Goal: Task Accomplishment & Management: Manage account settings

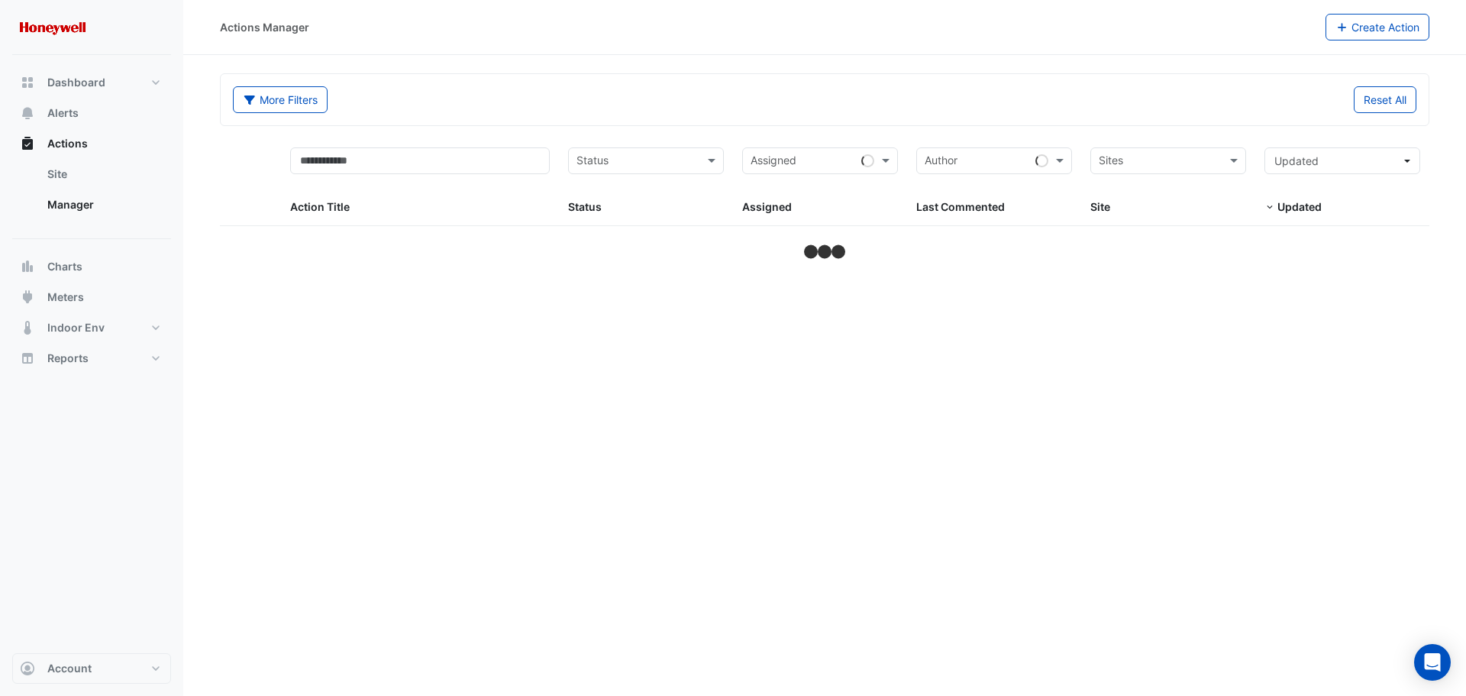
select select "**"
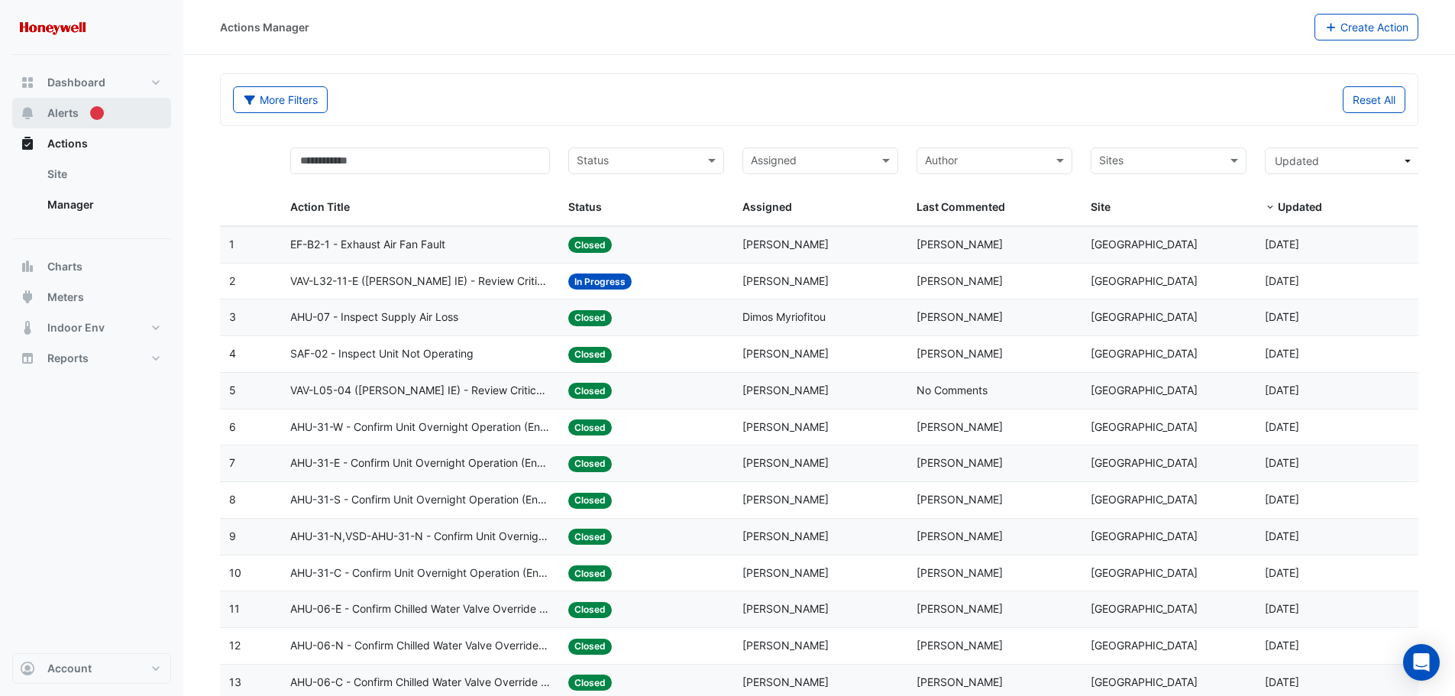
click at [79, 118] on button "Alerts" at bounding box center [91, 113] width 159 height 31
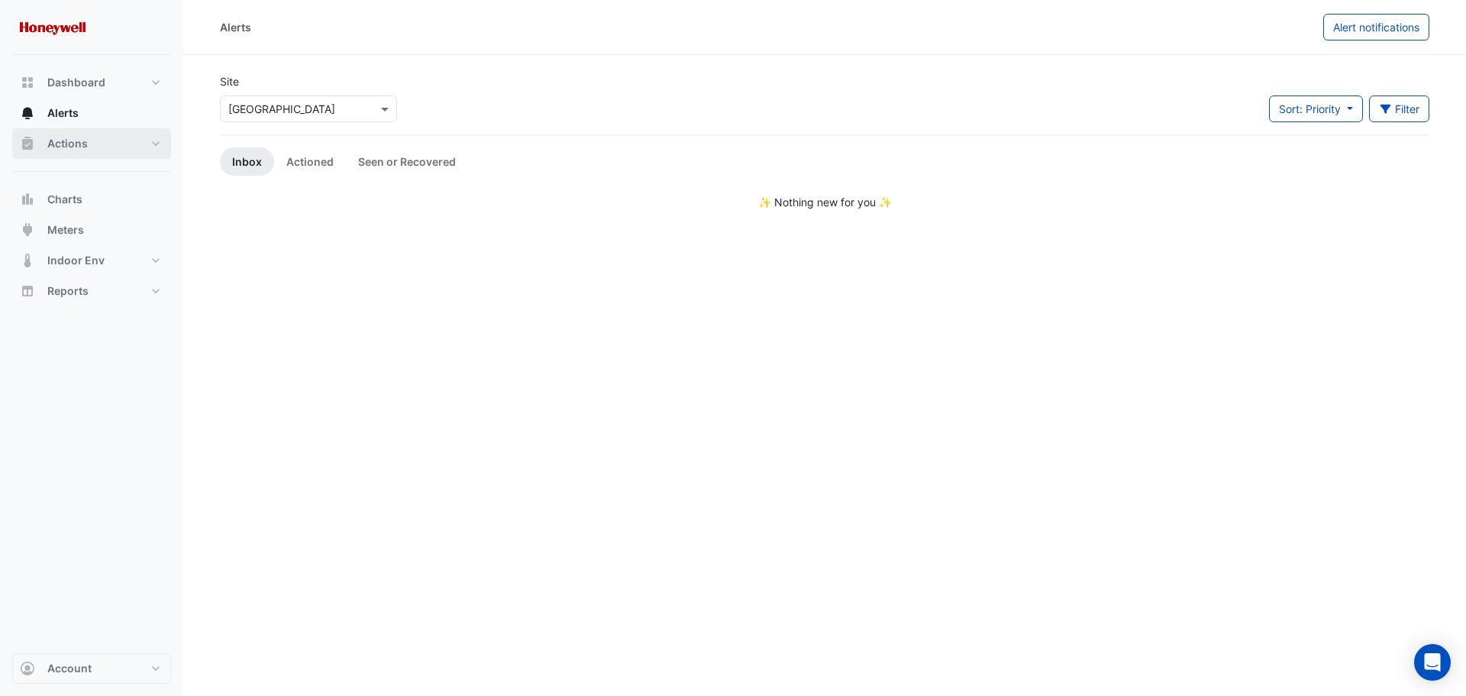
click at [64, 147] on span "Actions" at bounding box center [67, 143] width 40 height 15
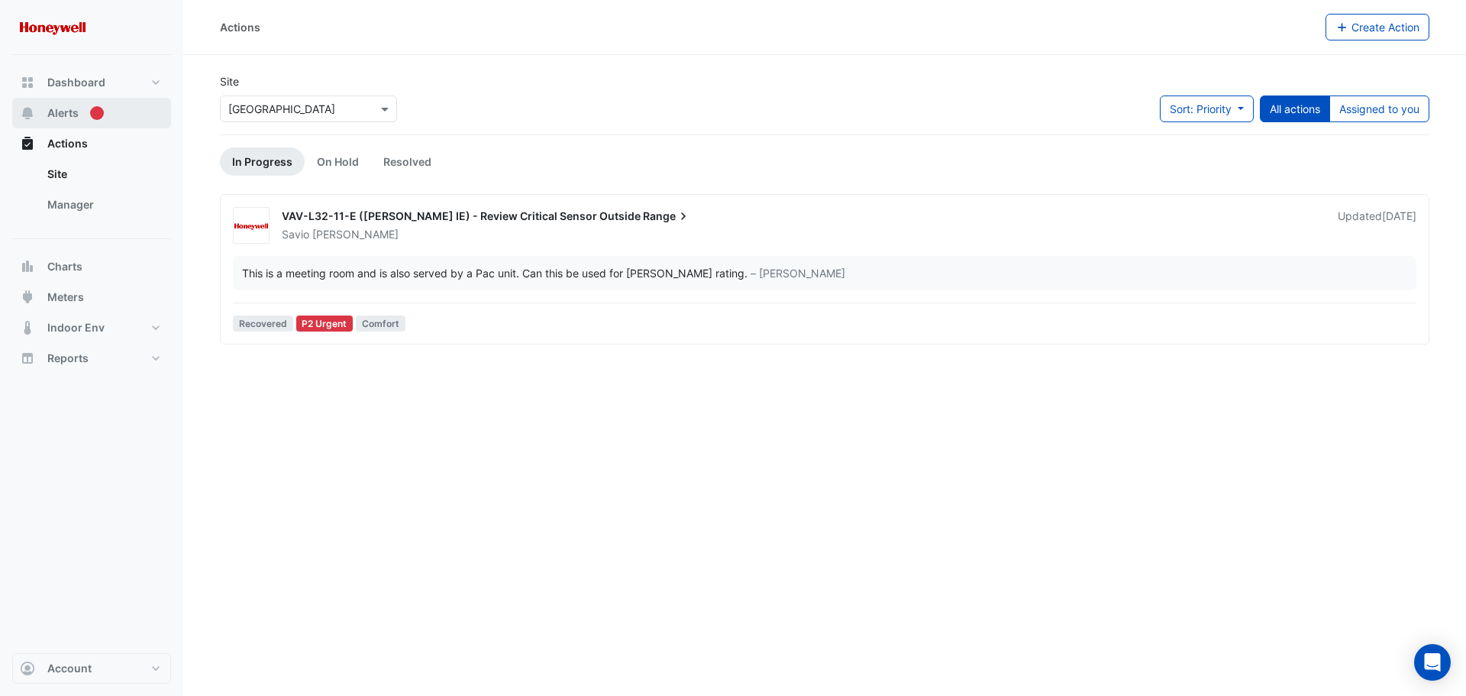
click at [64, 109] on span "Alerts" at bounding box center [62, 112] width 31 height 15
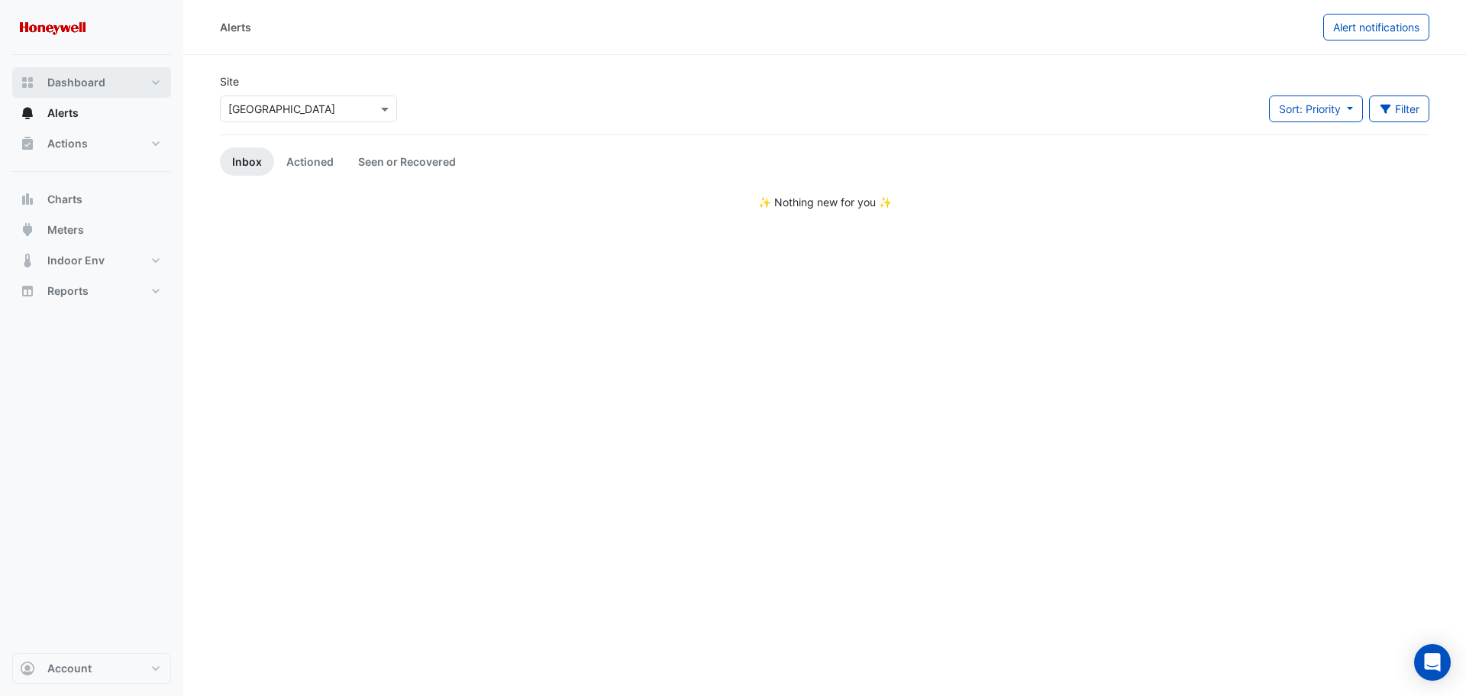
click at [69, 78] on span "Dashboard" at bounding box center [76, 82] width 58 height 15
select select "**"
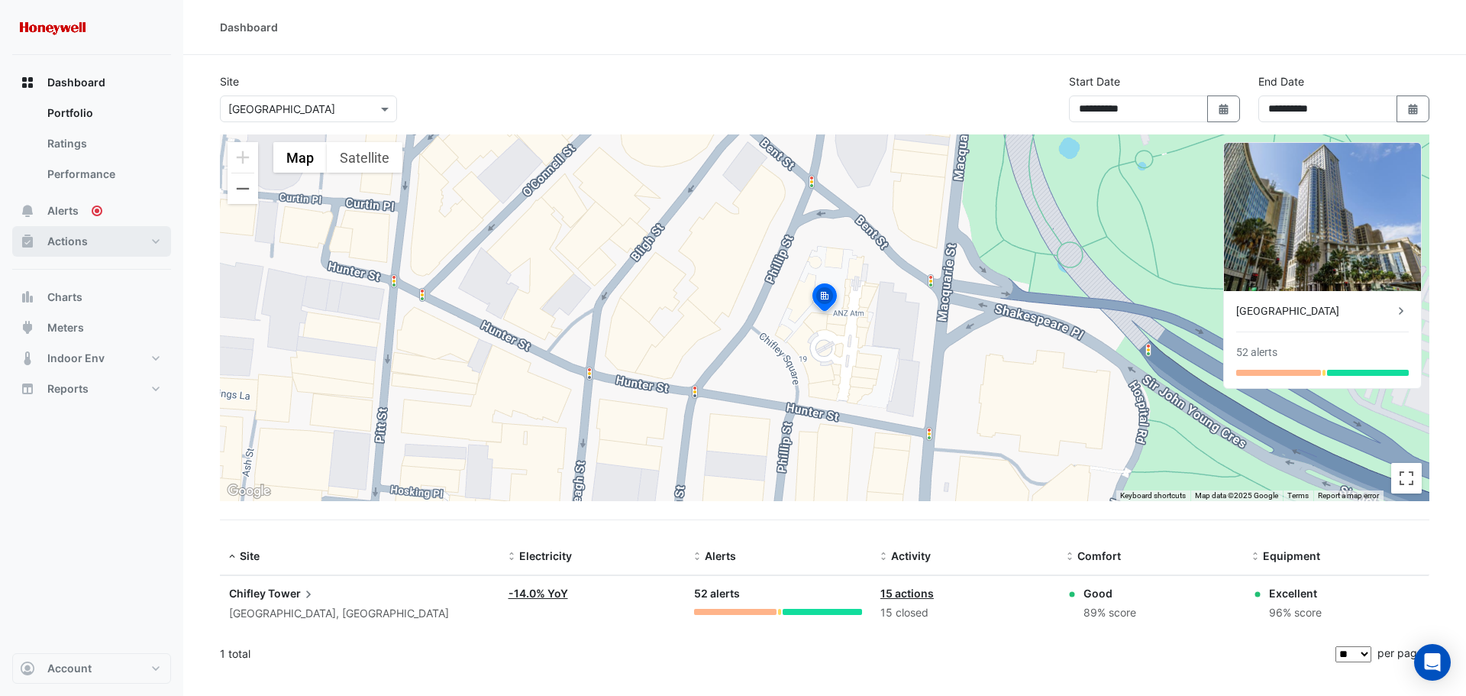
click at [82, 236] on span "Actions" at bounding box center [67, 241] width 40 height 15
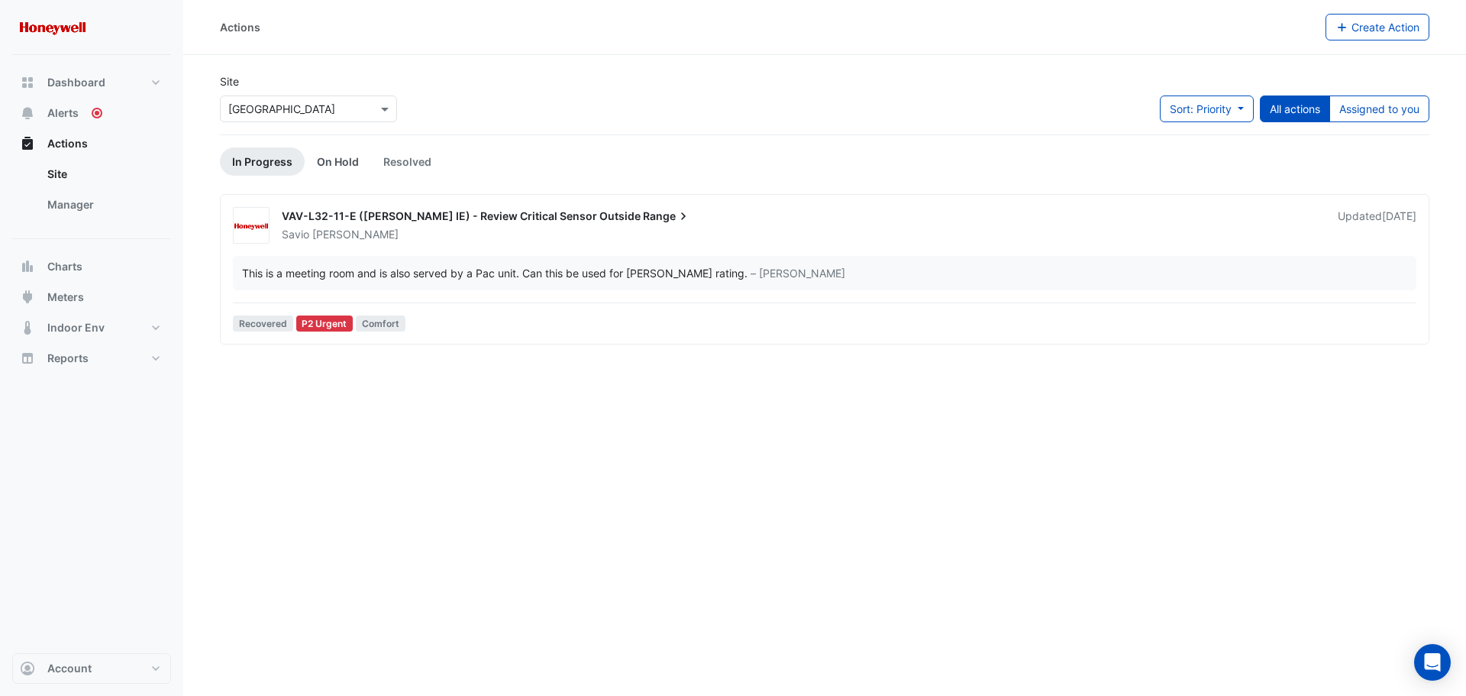
click at [344, 163] on link "On Hold" at bounding box center [338, 161] width 66 height 28
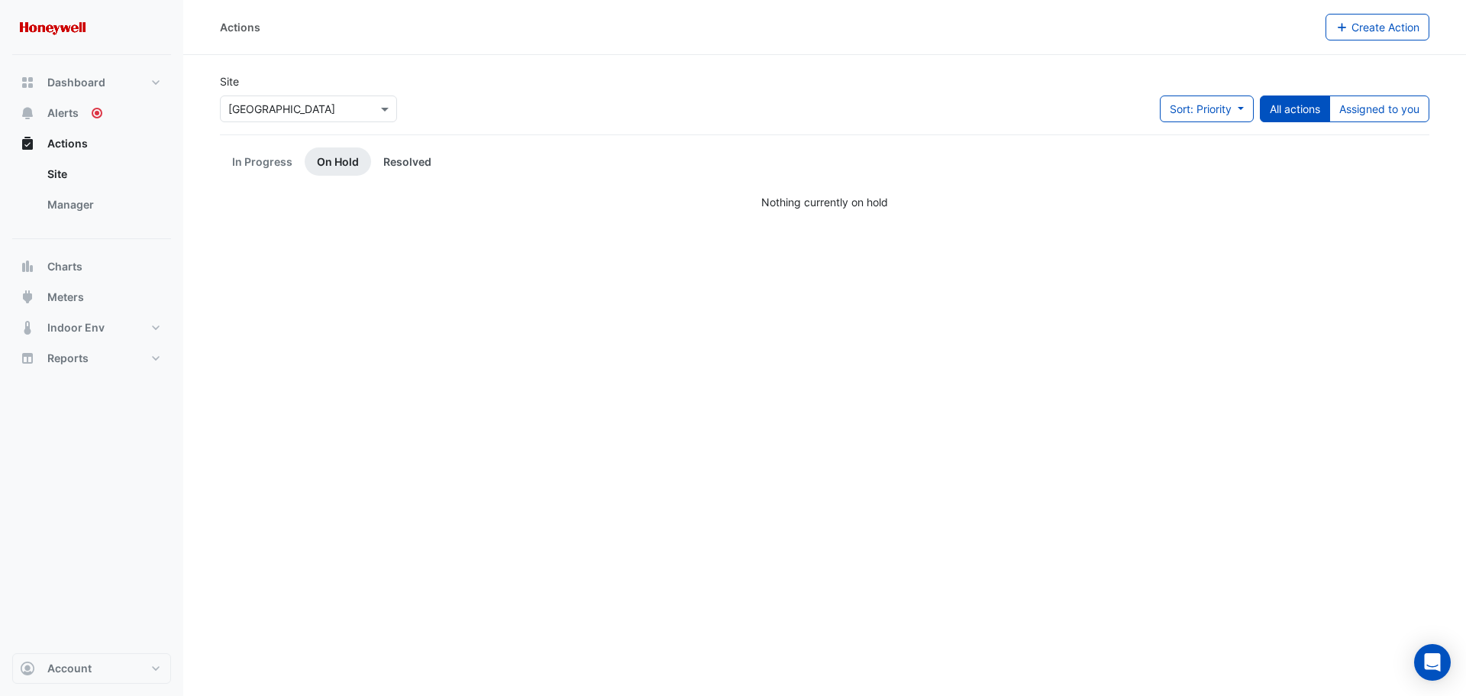
click at [420, 163] on link "Resolved" at bounding box center [407, 161] width 73 height 28
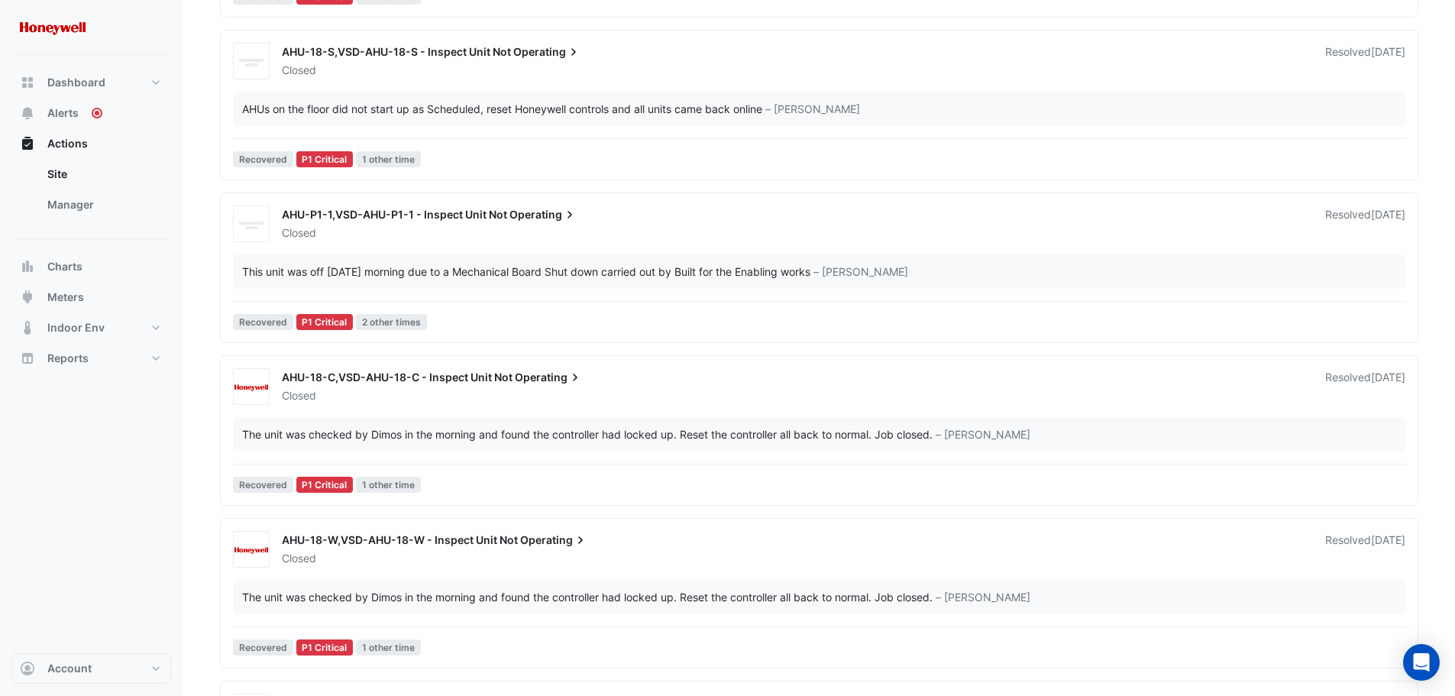
scroll to position [6186, 0]
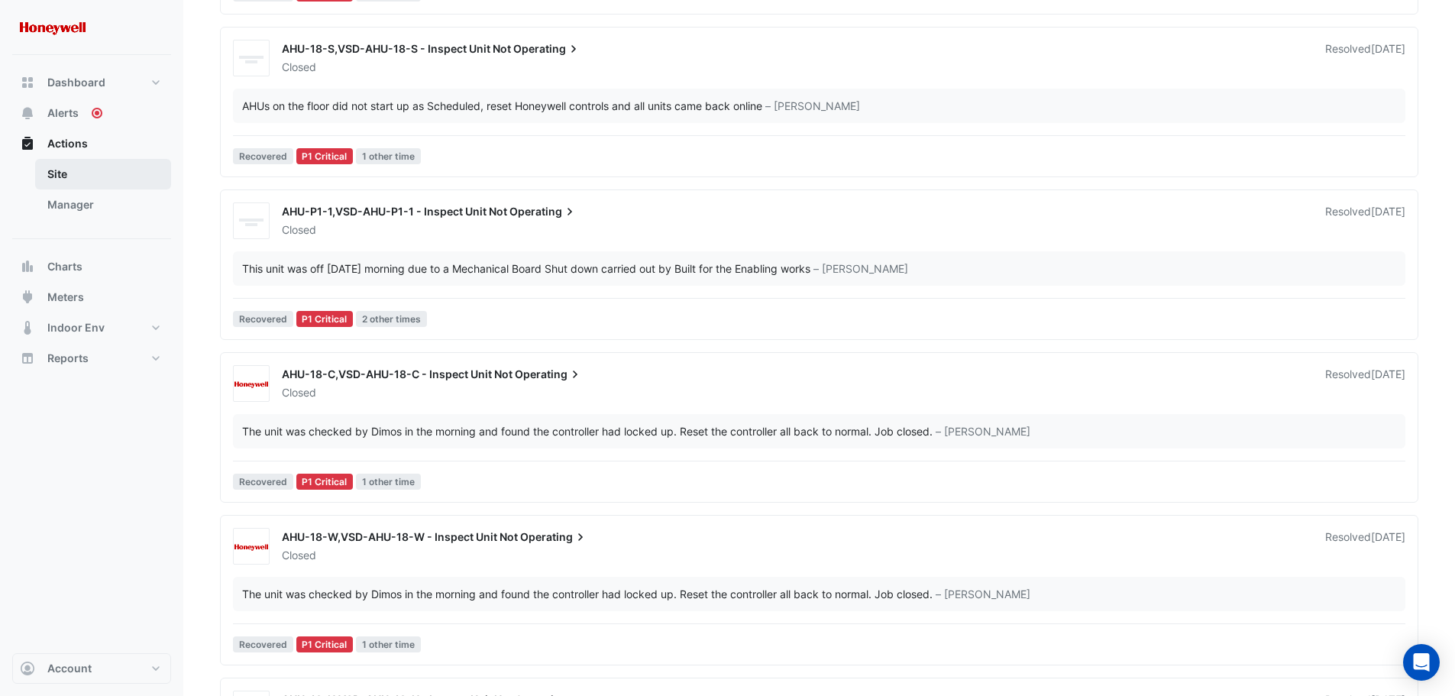
click at [65, 167] on link "Site" at bounding box center [103, 174] width 136 height 31
click at [50, 198] on link "Manager" at bounding box center [103, 204] width 136 height 31
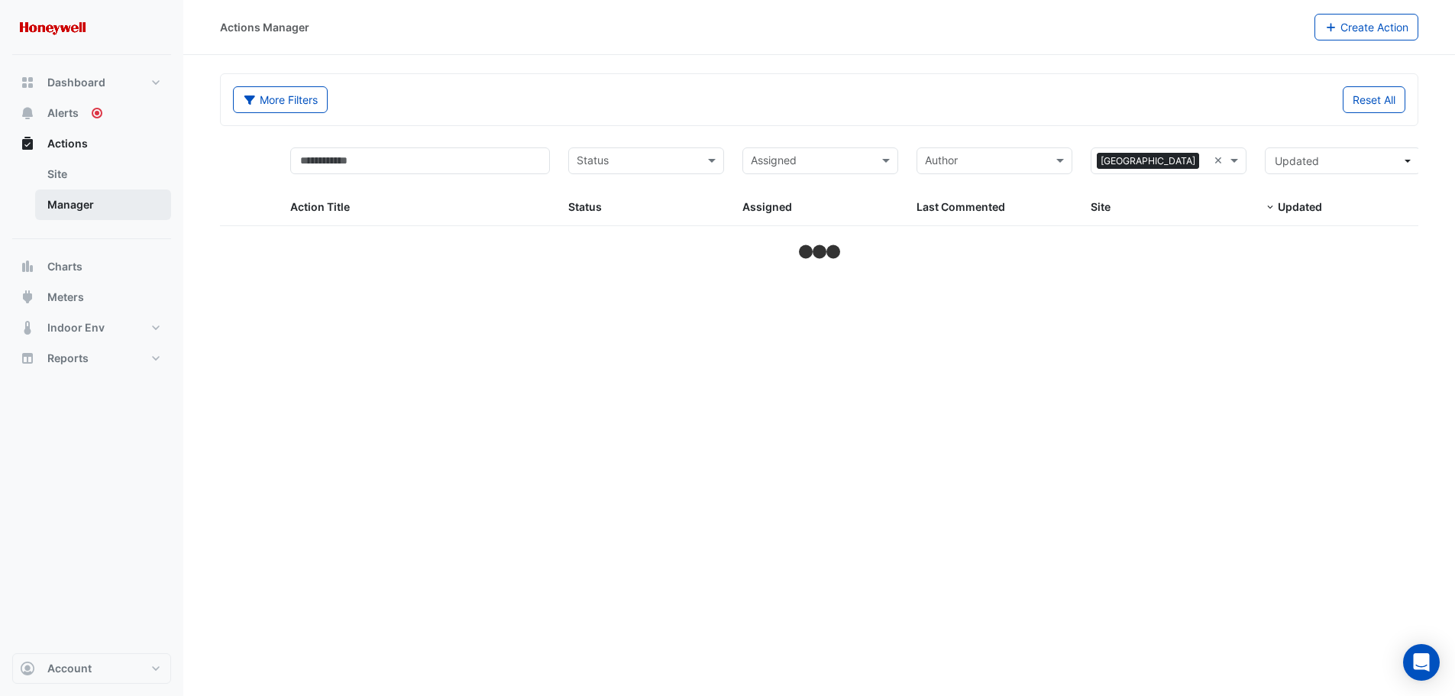
select select "**"
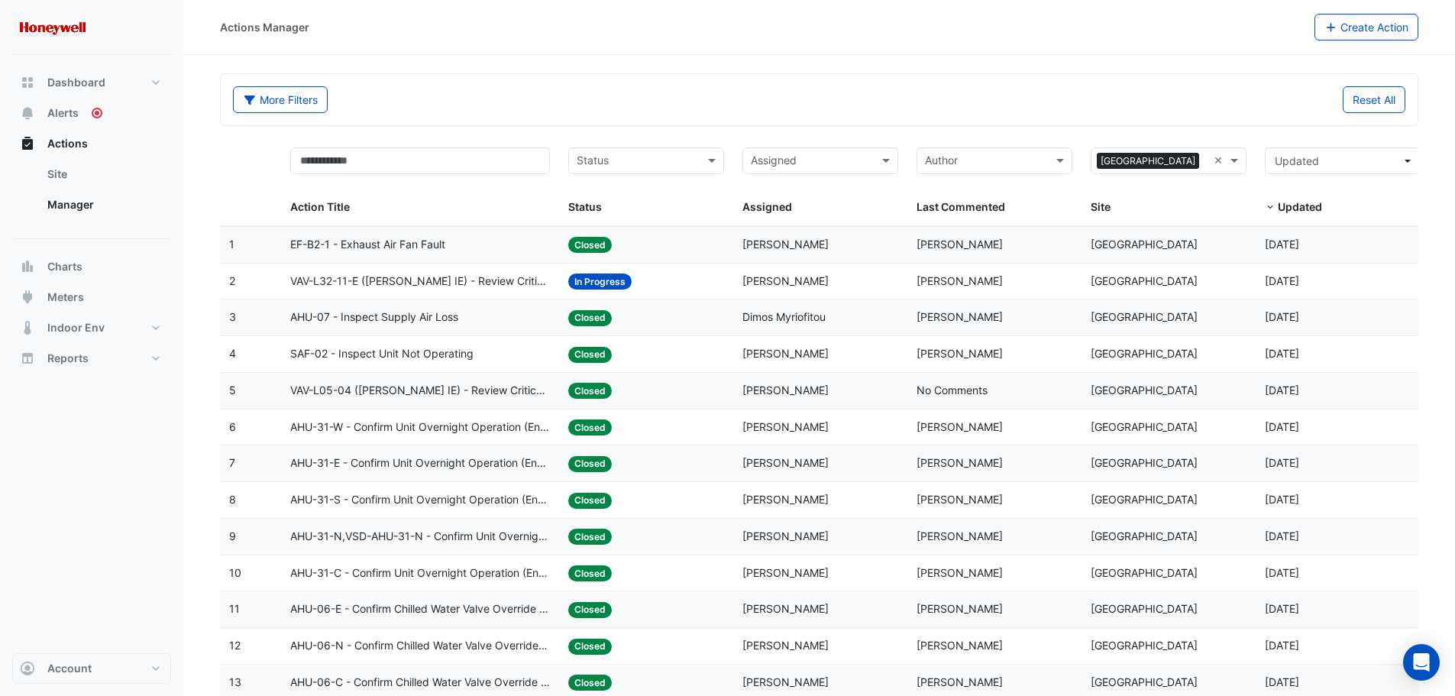
click at [379, 280] on span "VAV-L32-11-E ([PERSON_NAME] IE) - Review Critical Sensor Outside Range" at bounding box center [420, 282] width 260 height 18
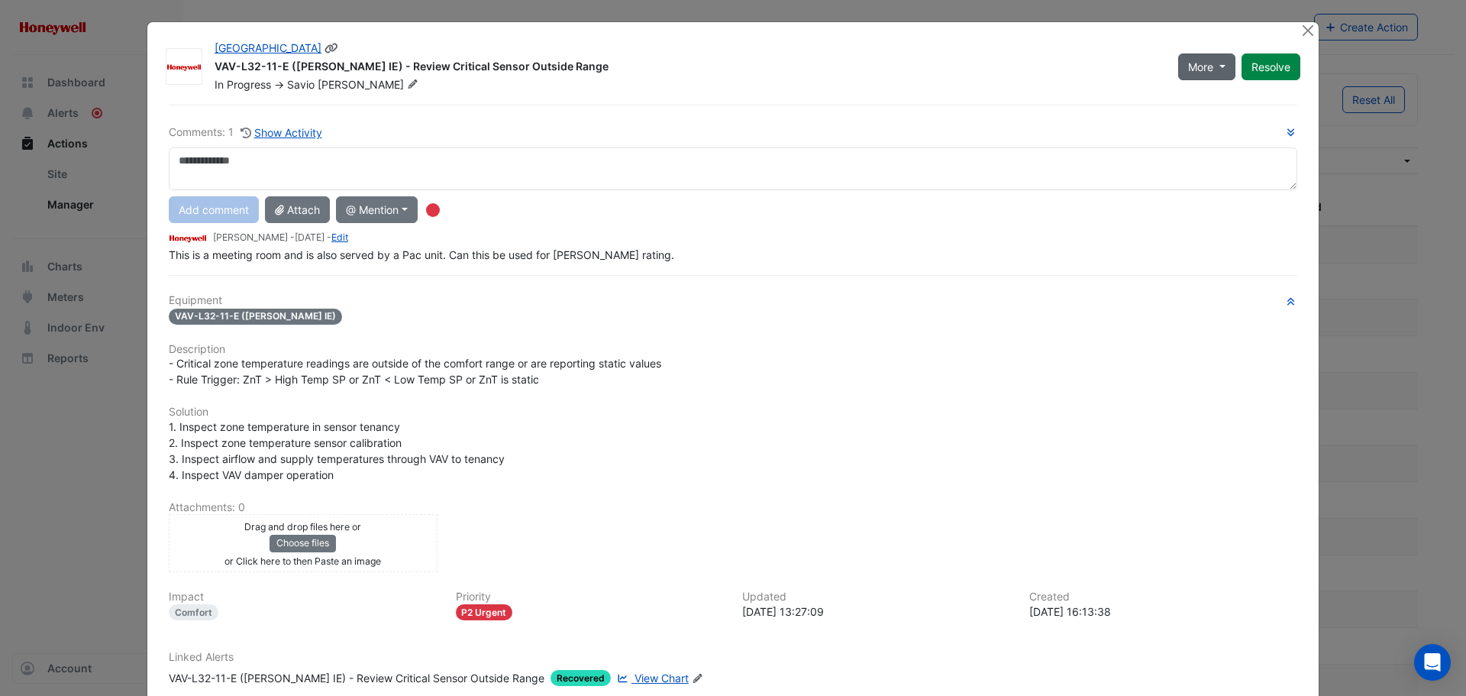
click at [1220, 62] on button "More" at bounding box center [1206, 66] width 57 height 27
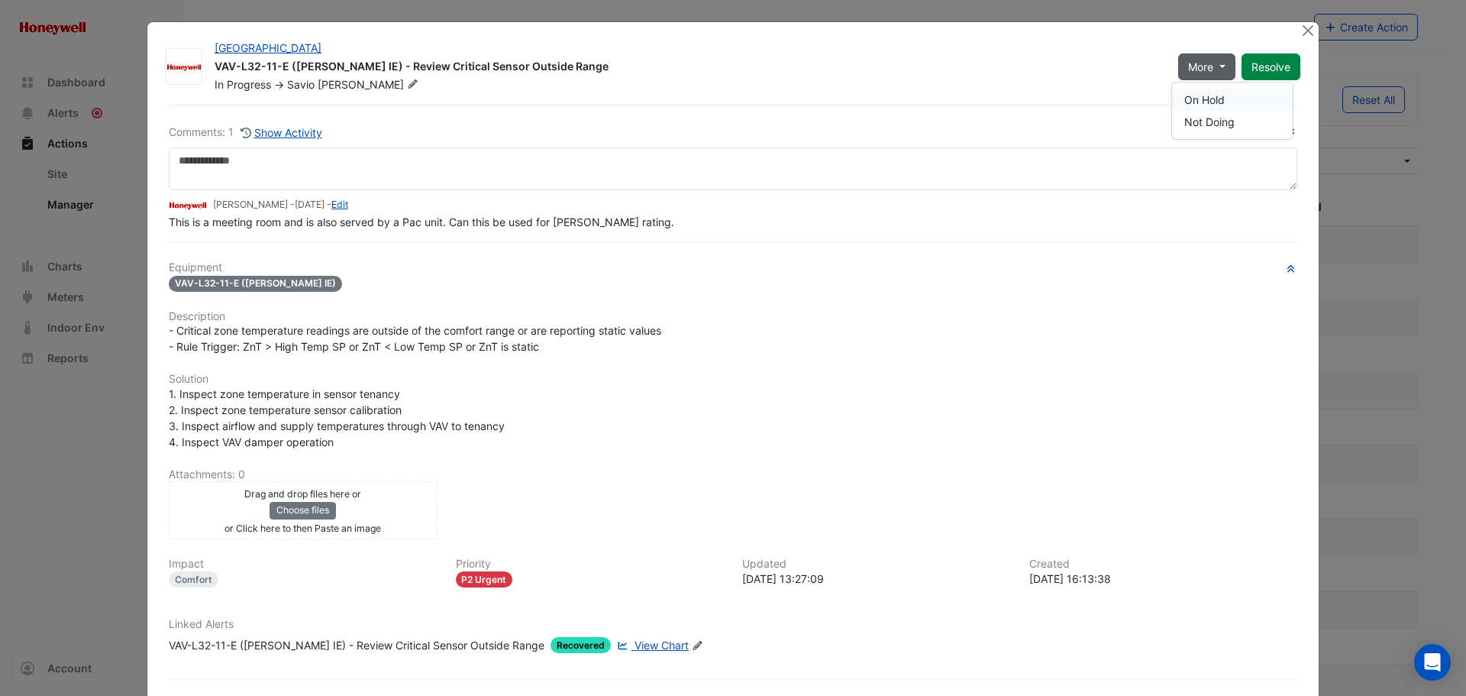
click at [1210, 97] on button "On Hold" at bounding box center [1232, 100] width 121 height 22
click at [1213, 63] on button "More" at bounding box center [1206, 66] width 57 height 27
click at [1217, 64] on button "More" at bounding box center [1206, 66] width 57 height 27
drag, startPoint x: 1165, startPoint y: 288, endPoint x: 1156, endPoint y: 208, distance: 80.7
click at [1163, 288] on div "VAV-L32-11-E ([PERSON_NAME] IE)" at bounding box center [733, 283] width 1129 height 18
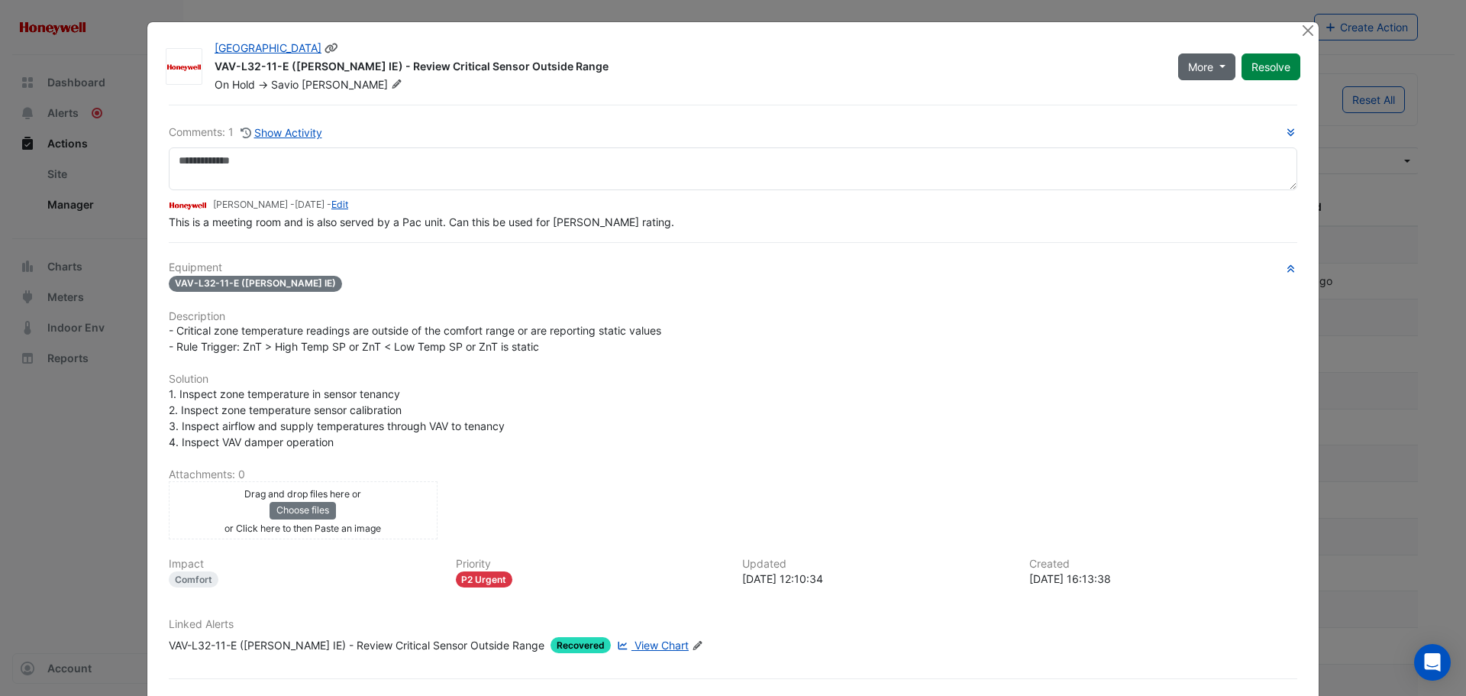
click at [1198, 57] on button "More" at bounding box center [1206, 66] width 57 height 27
click at [1199, 99] on button "Not Doing" at bounding box center [1232, 100] width 121 height 22
click at [1193, 65] on span "More" at bounding box center [1200, 67] width 25 height 16
click at [1194, 65] on span "More" at bounding box center [1200, 67] width 25 height 16
click at [1209, 97] on button "On Hold" at bounding box center [1232, 100] width 121 height 22
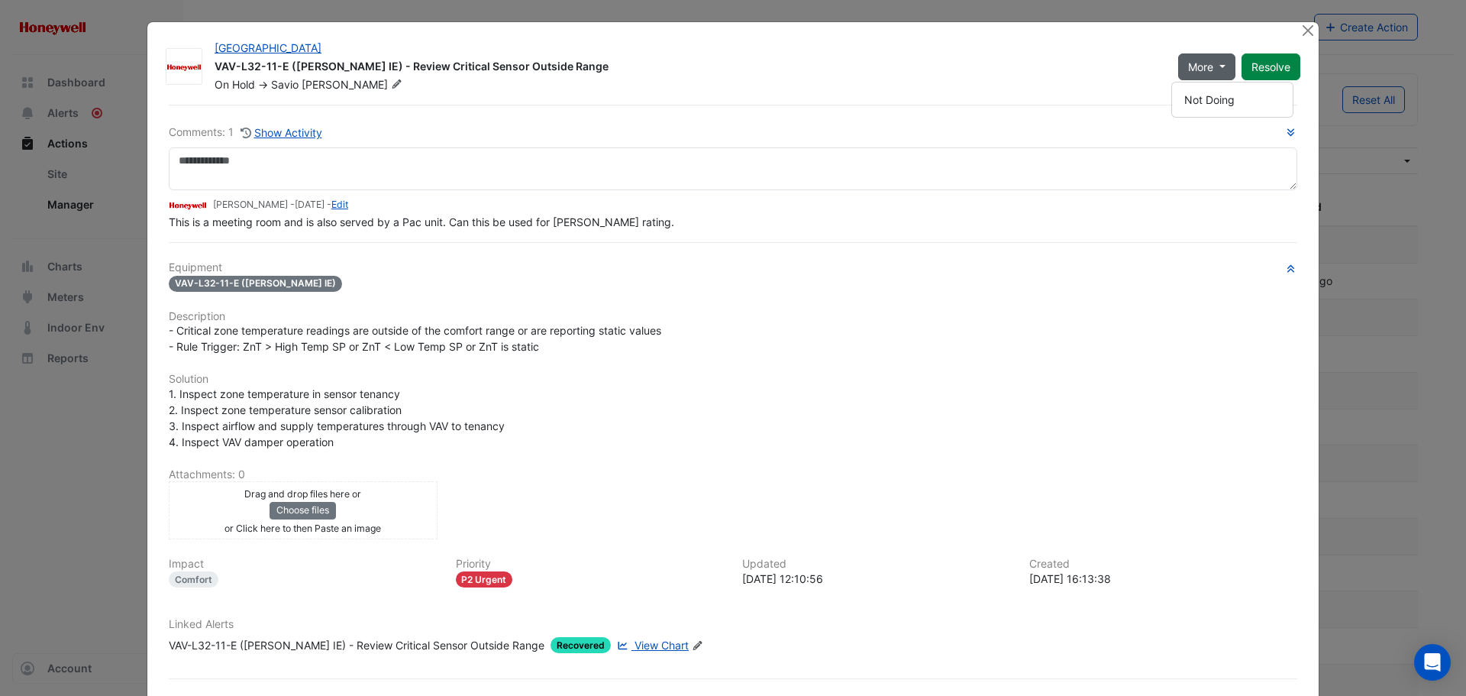
click at [990, 422] on div "1. Inspect zone temperature in sensor tenancy 2. Inspect zone temperature senso…" at bounding box center [733, 418] width 1129 height 64
click at [1269, 63] on button "Resolve" at bounding box center [1271, 66] width 59 height 27
click at [1301, 27] on button "Close" at bounding box center [1308, 30] width 16 height 16
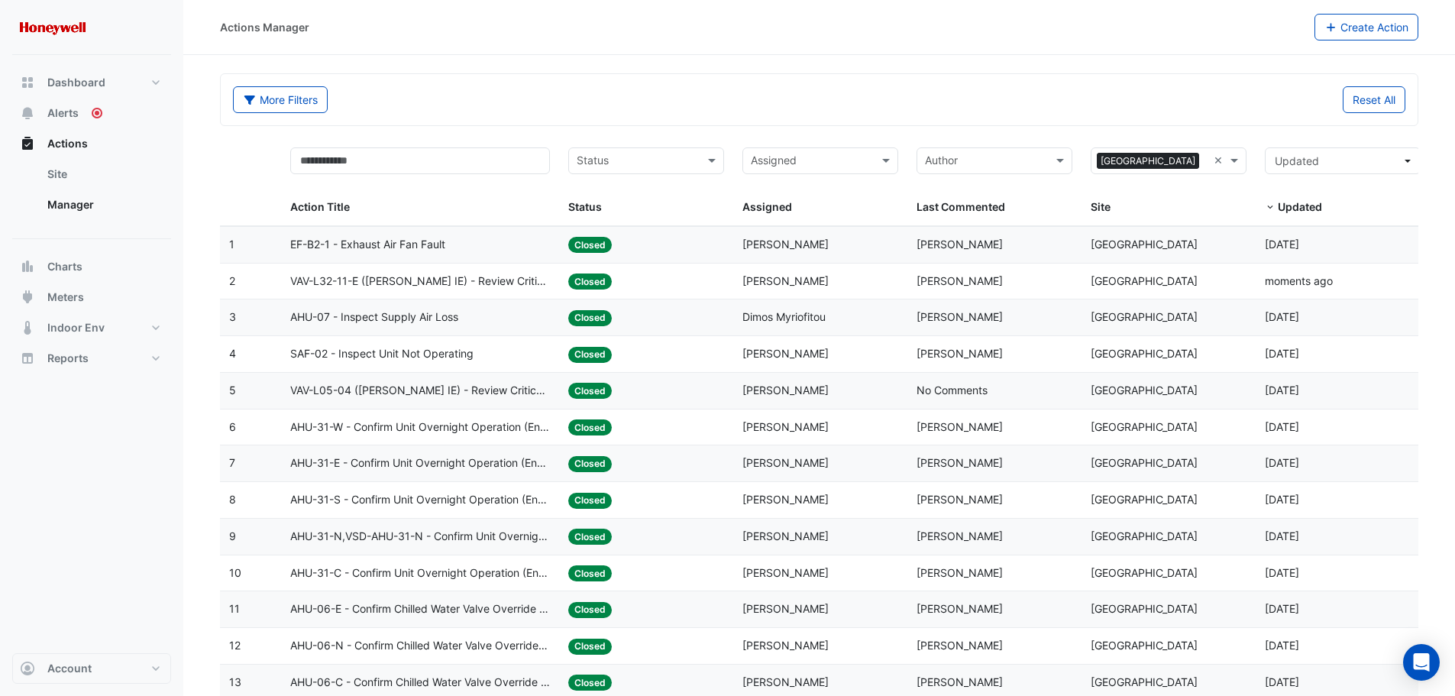
click at [356, 275] on span "VAV-L32-11-E ([PERSON_NAME] IE) - Review Critical Sensor Outside Range" at bounding box center [420, 282] width 260 height 18
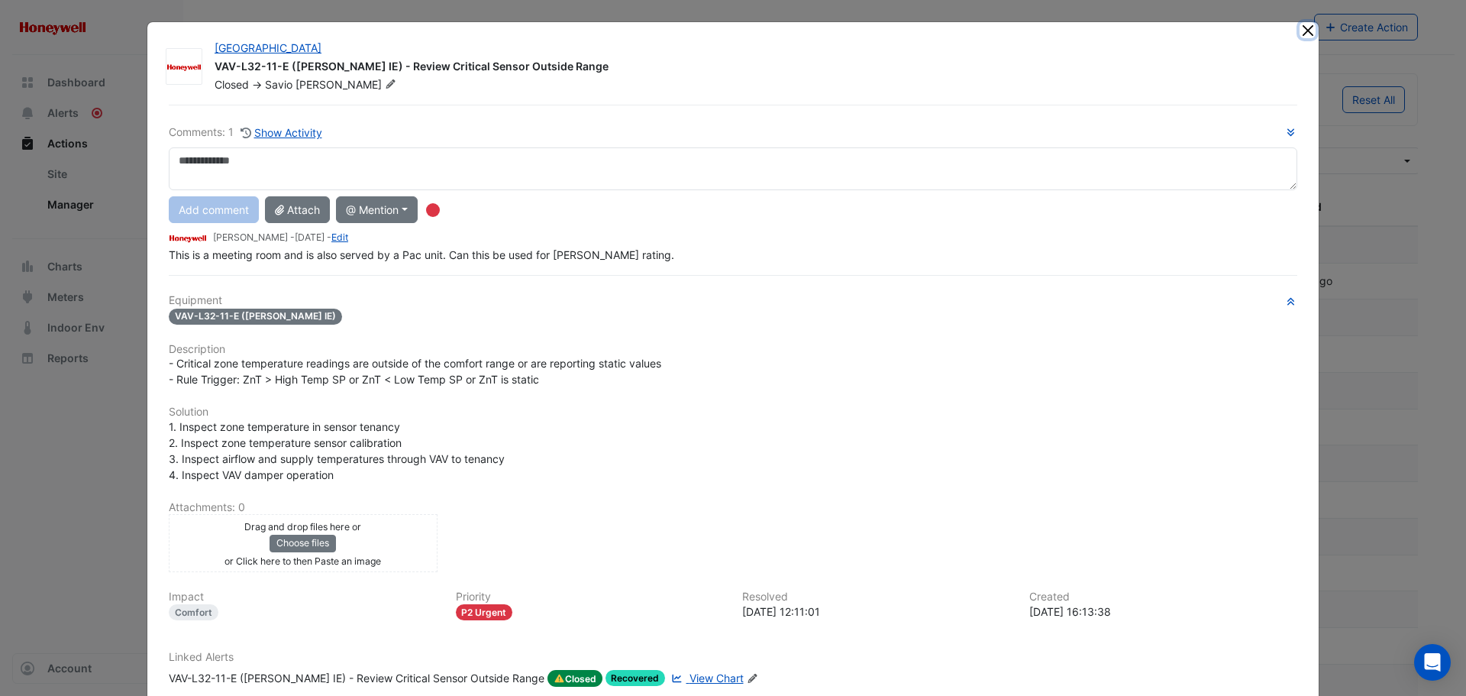
click at [1301, 31] on button "Close" at bounding box center [1308, 30] width 16 height 16
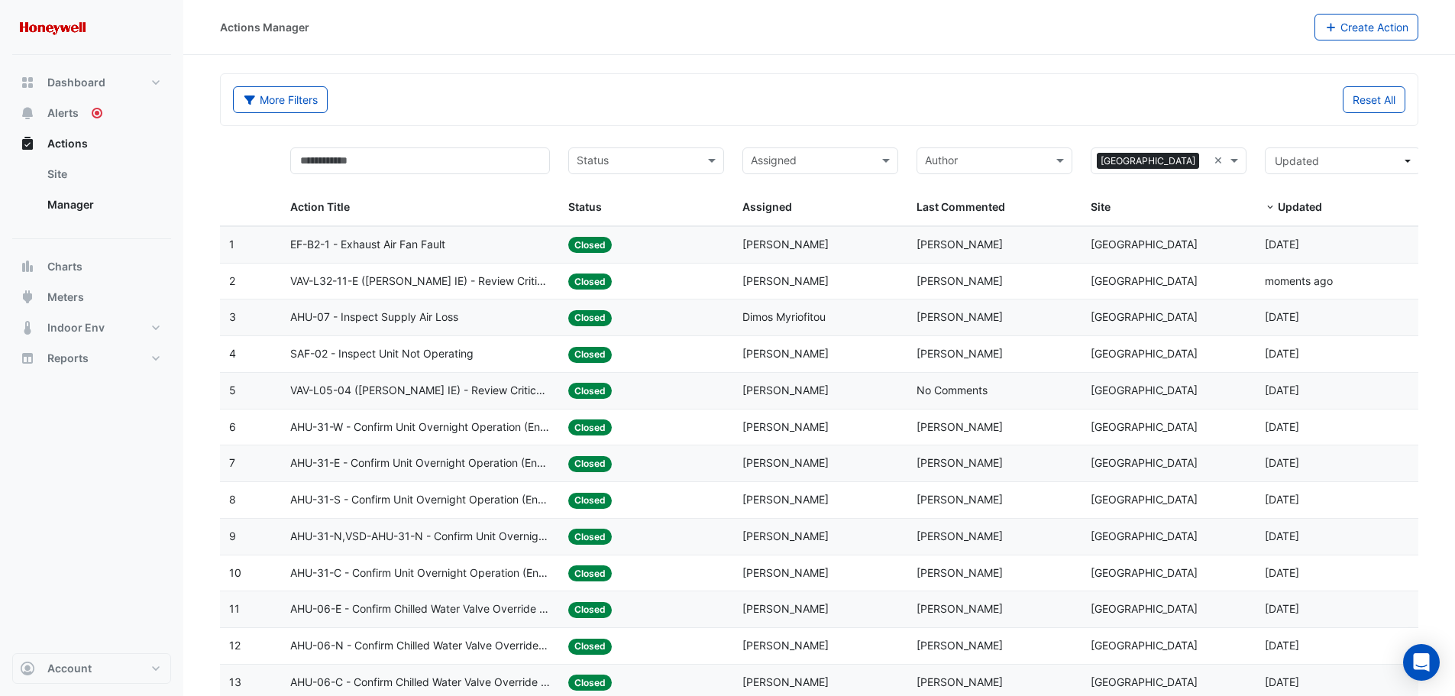
click at [488, 92] on div "More Filters" at bounding box center [522, 99] width 596 height 27
